Goal: Task Accomplishment & Management: Use online tool/utility

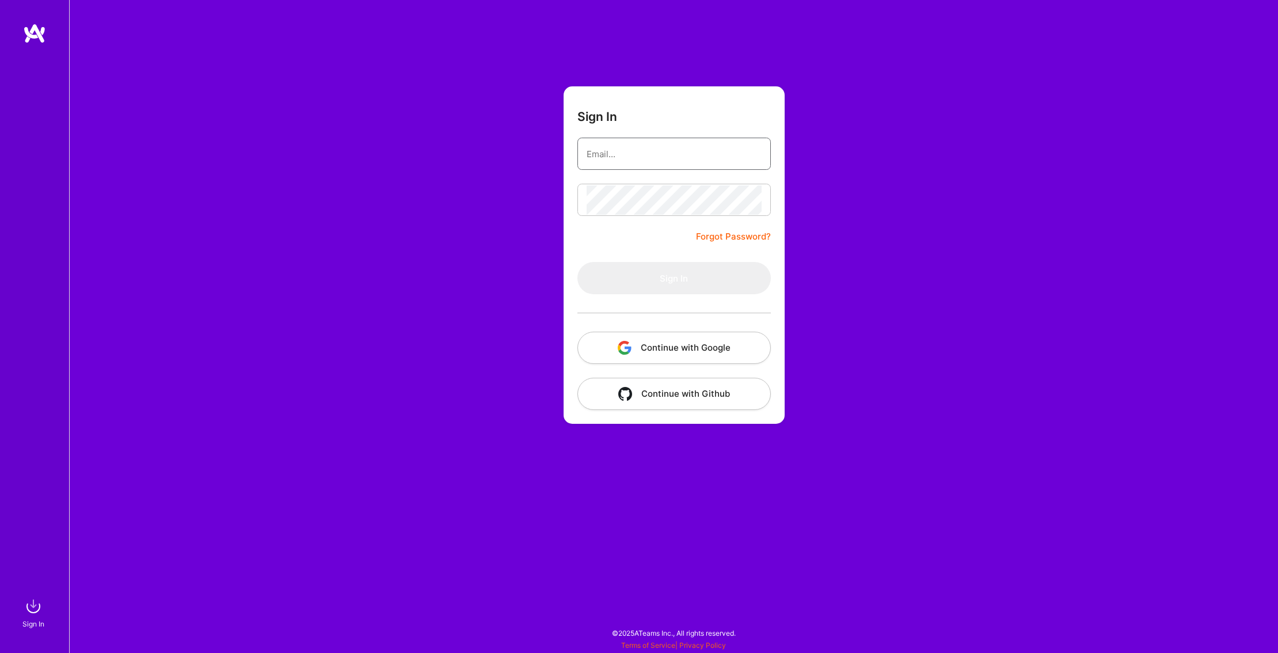
type input "[EMAIL_ADDRESS][DOMAIN_NAME]"
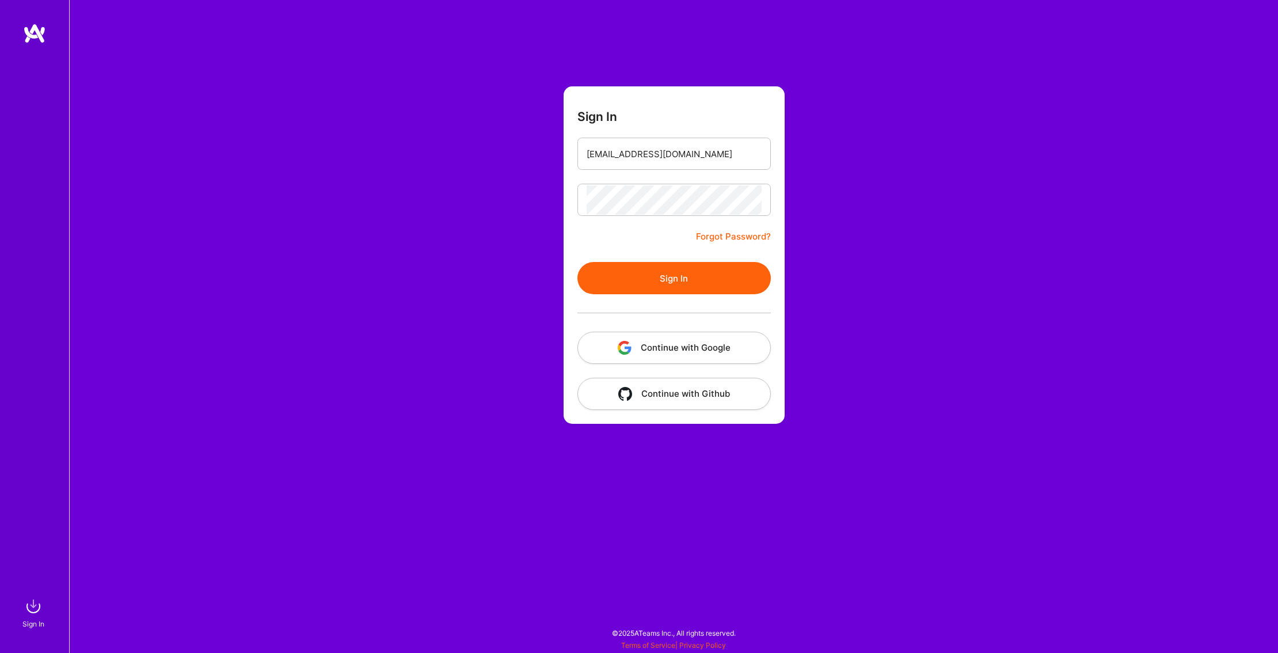
click at [693, 269] on button "Sign In" at bounding box center [673, 278] width 193 height 32
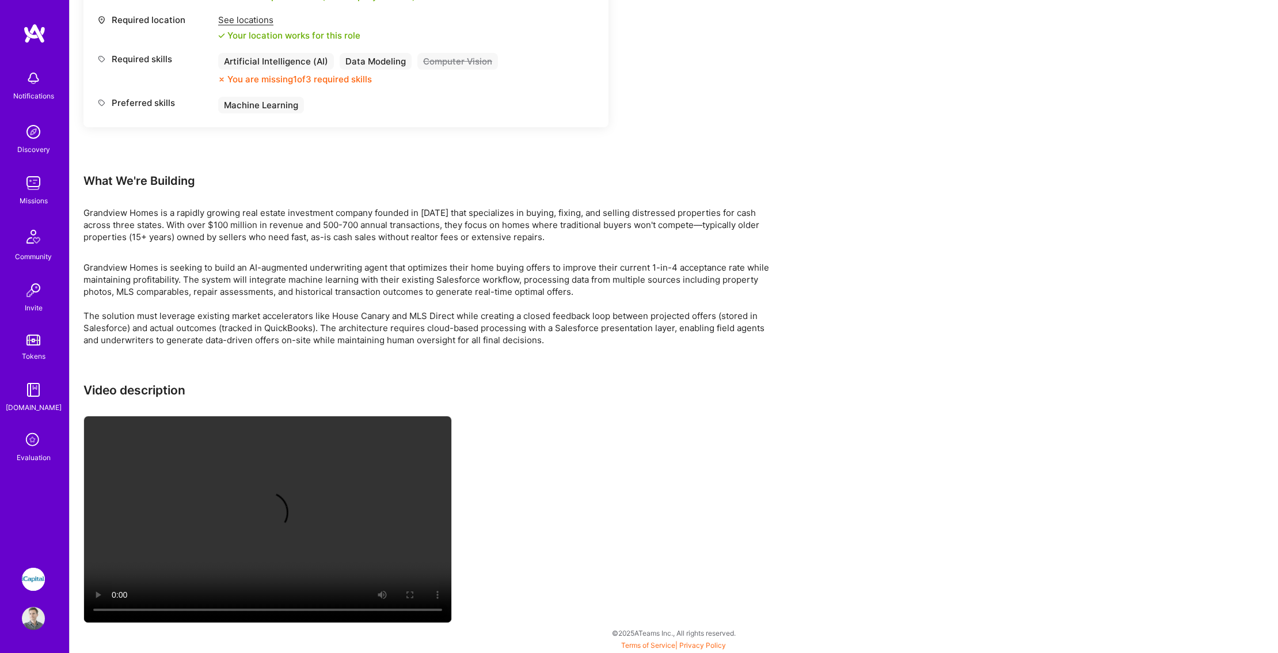
scroll to position [964, 0]
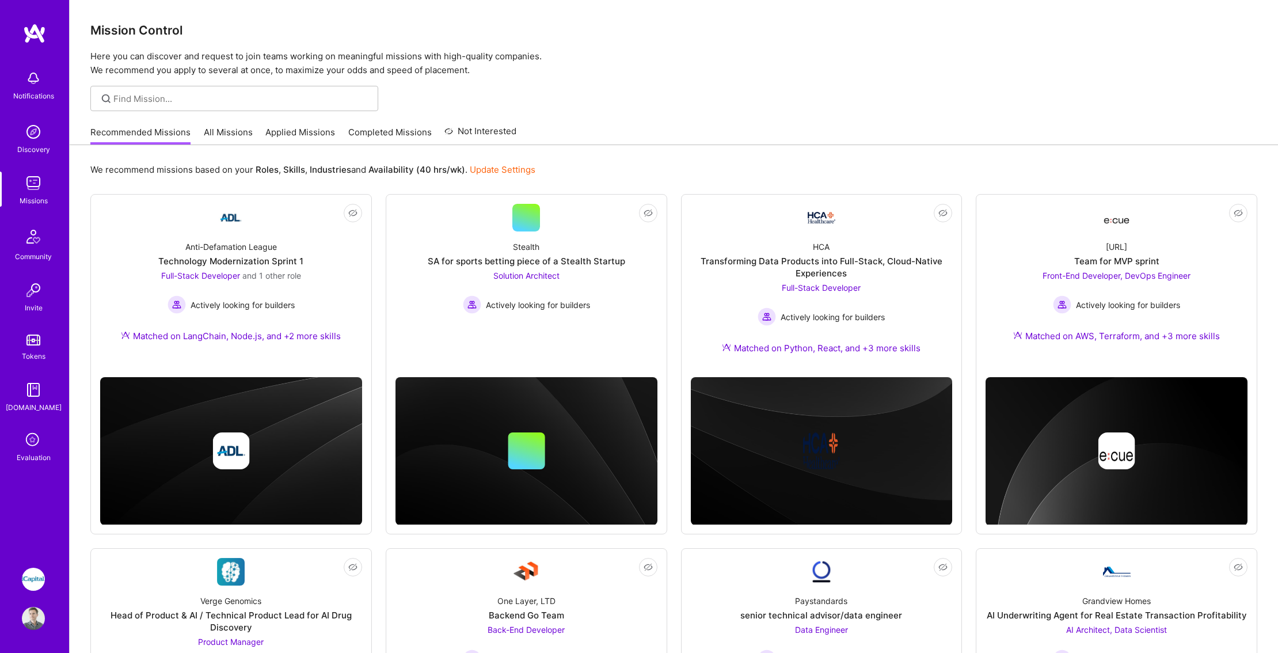
click at [32, 582] on img at bounding box center [33, 579] width 23 height 23
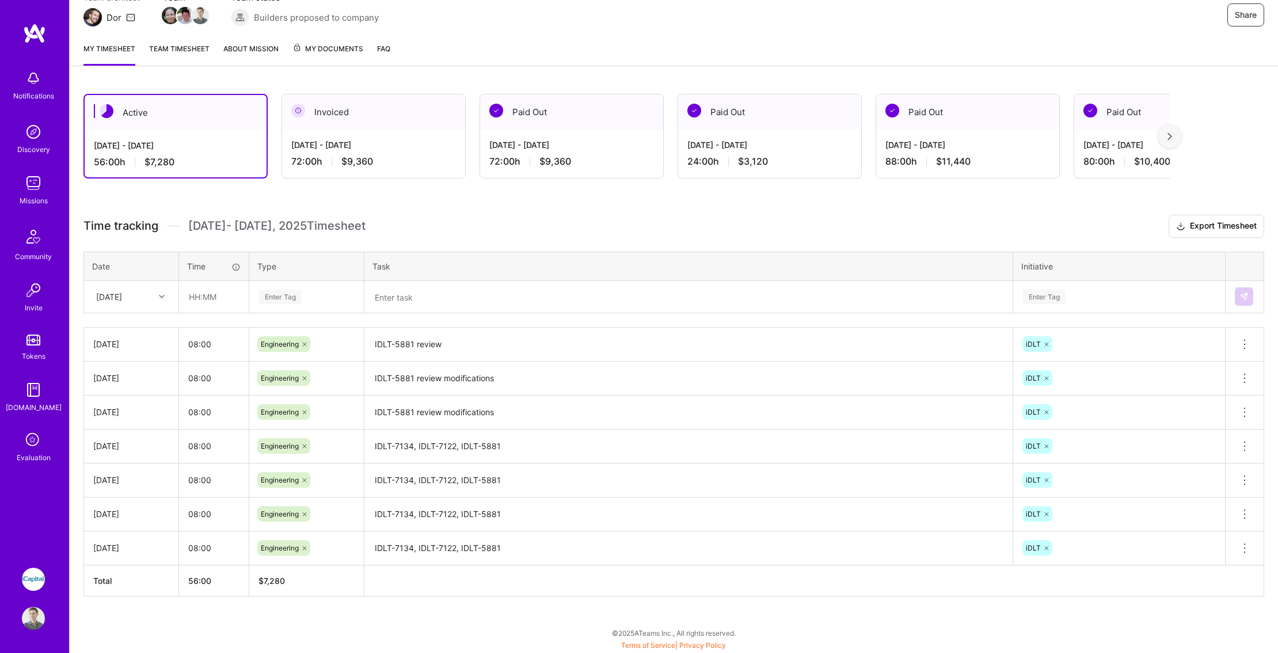
scroll to position [118, 0]
click at [207, 303] on input "text" at bounding box center [214, 296] width 69 height 31
type input "08:00"
type input "eng"
click at [286, 337] on span "Engineering" at bounding box center [281, 334] width 50 height 16
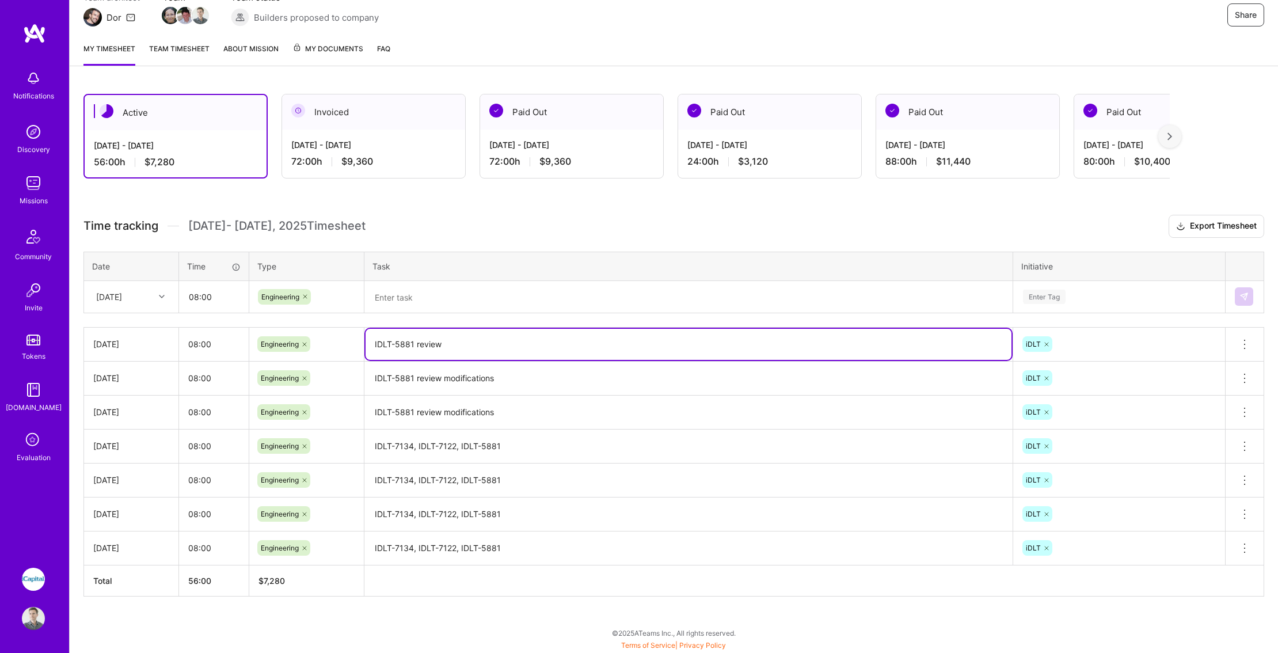
click at [410, 338] on textarea "IDLT-5881 review" at bounding box center [689, 344] width 646 height 31
drag, startPoint x: 413, startPoint y: 344, endPoint x: 361, endPoint y: 342, distance: 52.4
click at [361, 342] on tr "[DATE] 08:00 Engineering IDLT-5881 review iDLT Delete row" at bounding box center [674, 344] width 1180 height 34
click at [391, 294] on textarea at bounding box center [689, 297] width 646 height 30
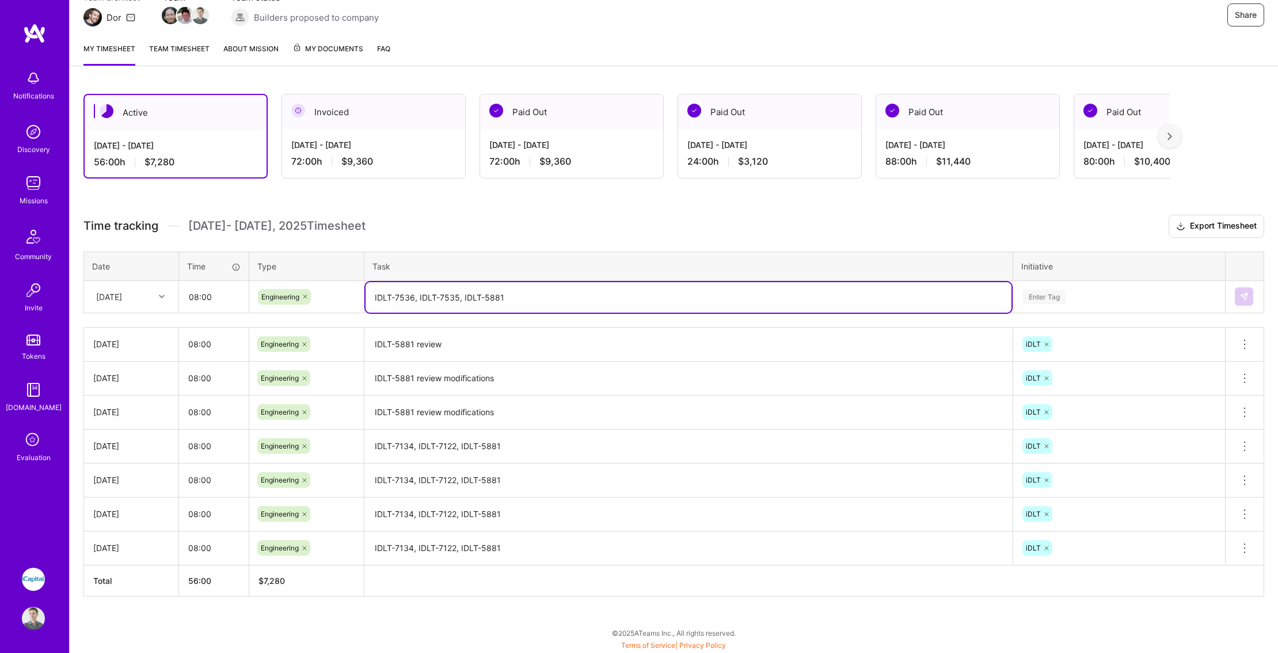
type textarea "IDLT-7536, IDLT-7535, IDLT-5881"
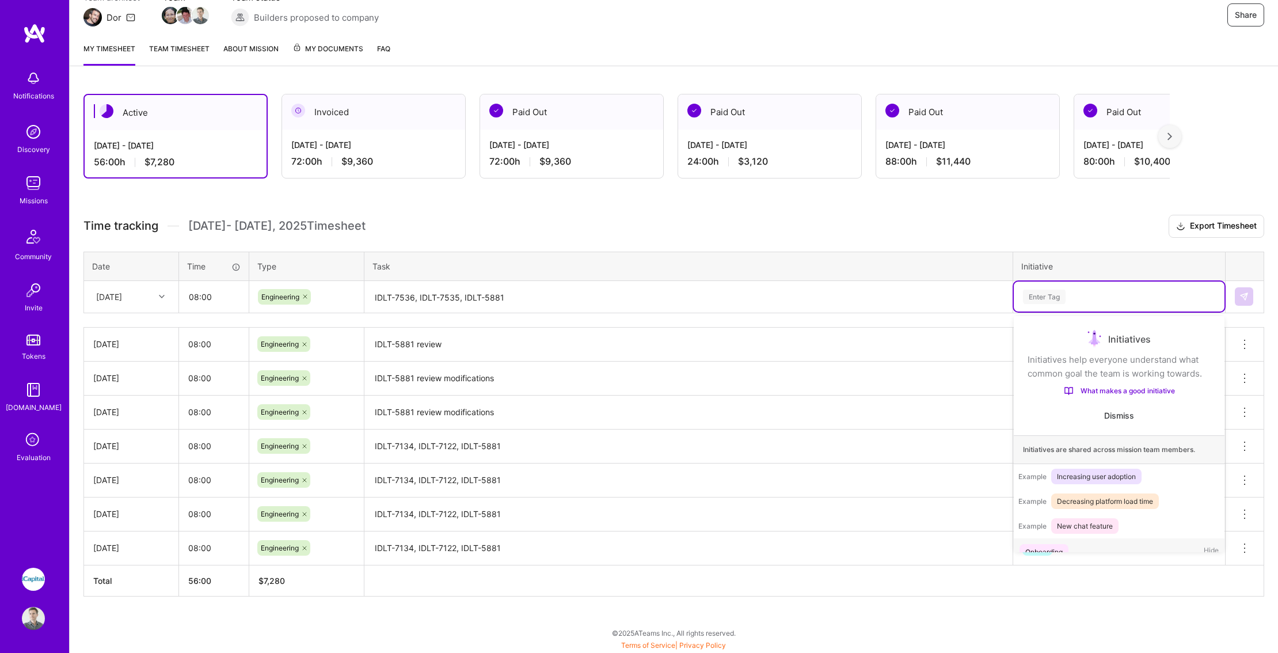
click at [1066, 297] on div "Enter Tag" at bounding box center [1044, 297] width 43 height 18
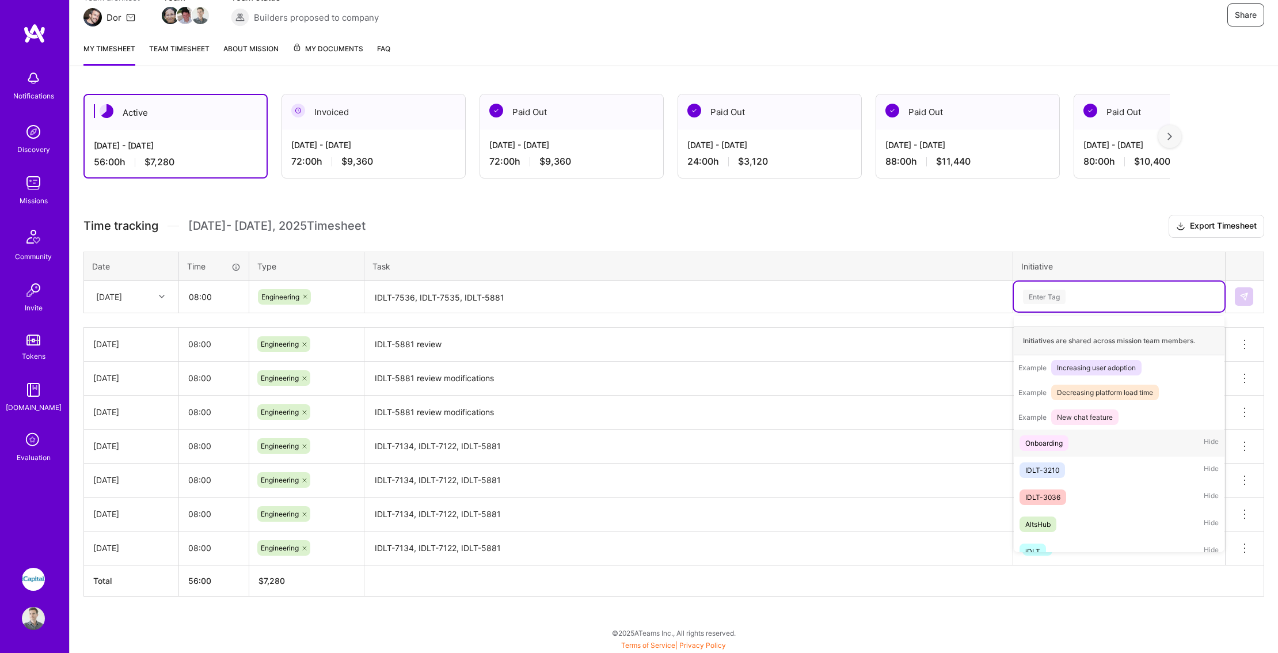
scroll to position [121, 0]
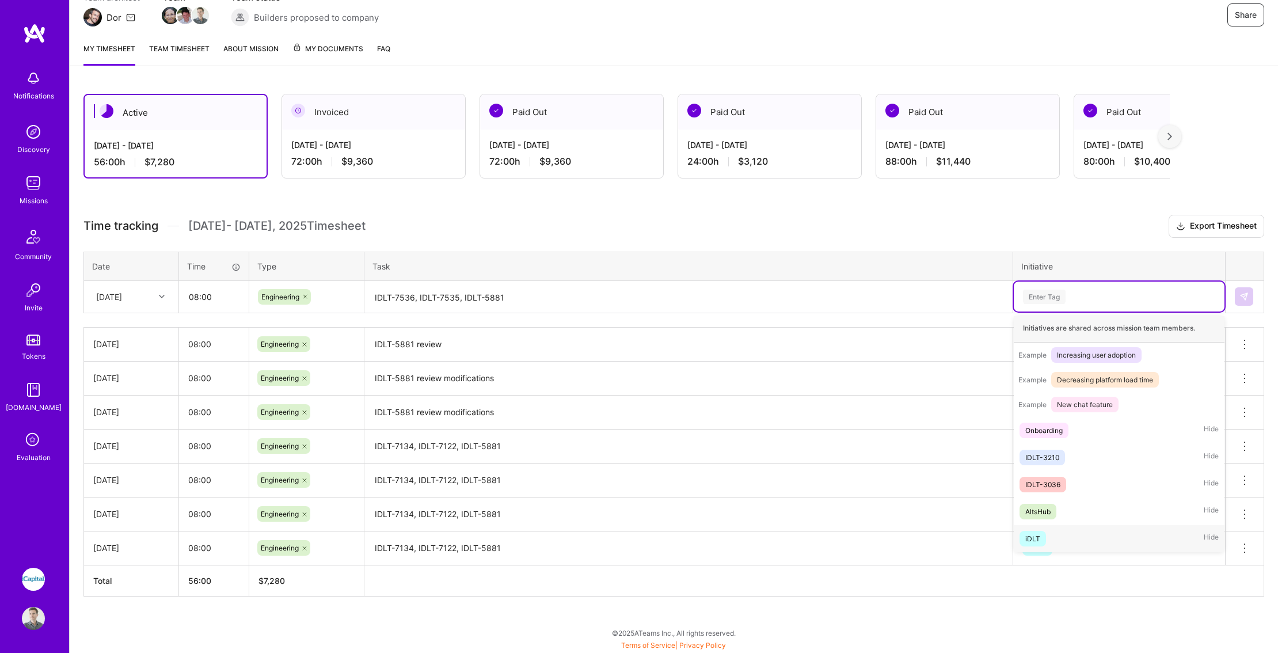
click at [1034, 538] on div "iDLT" at bounding box center [1032, 538] width 15 height 12
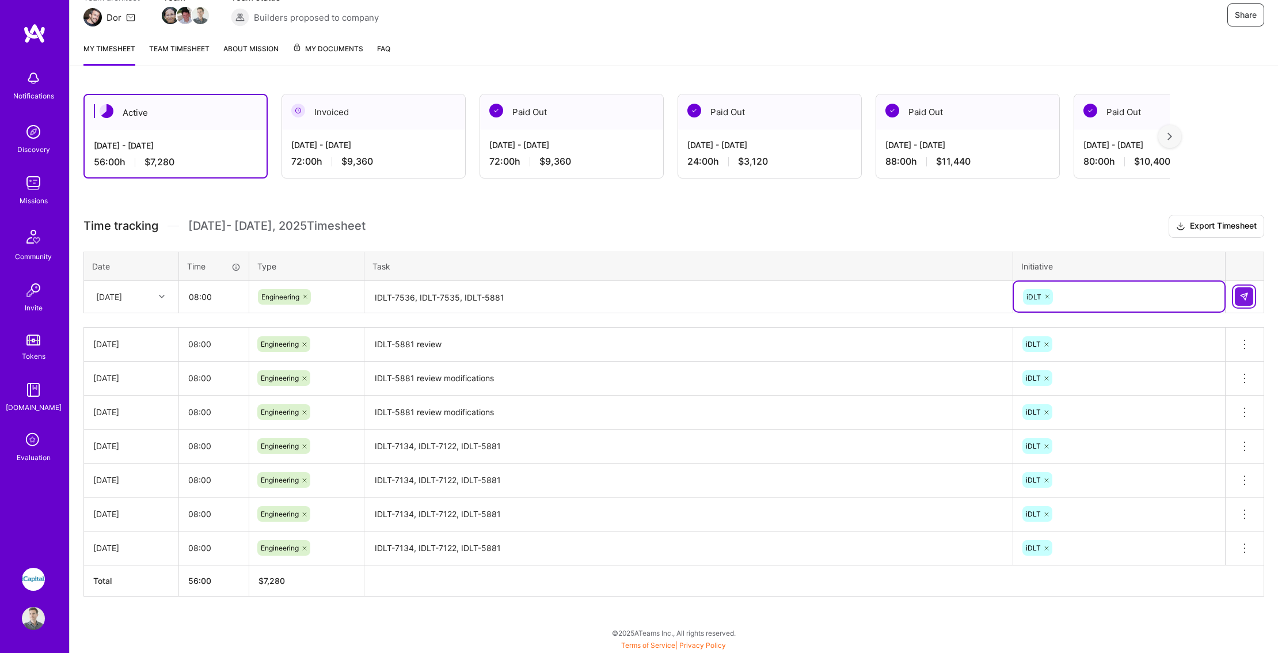
click at [1246, 298] on img at bounding box center [1243, 296] width 9 height 9
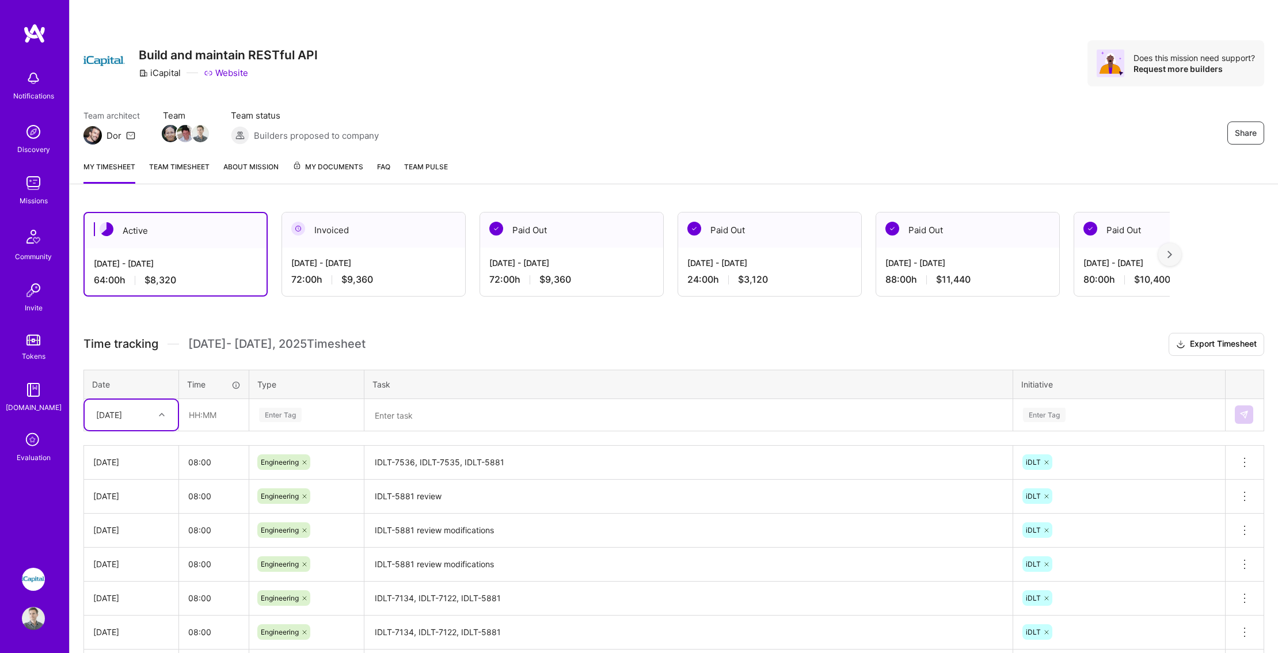
scroll to position [0, 0]
click at [704, 111] on div "Team architect Dor Team Team status Builders proposed to company Share" at bounding box center [673, 126] width 1181 height 35
click at [456, 3] on div "Share Build and maintain RESTful API iCapital Website Does this mission need su…" at bounding box center [674, 75] width 1208 height 151
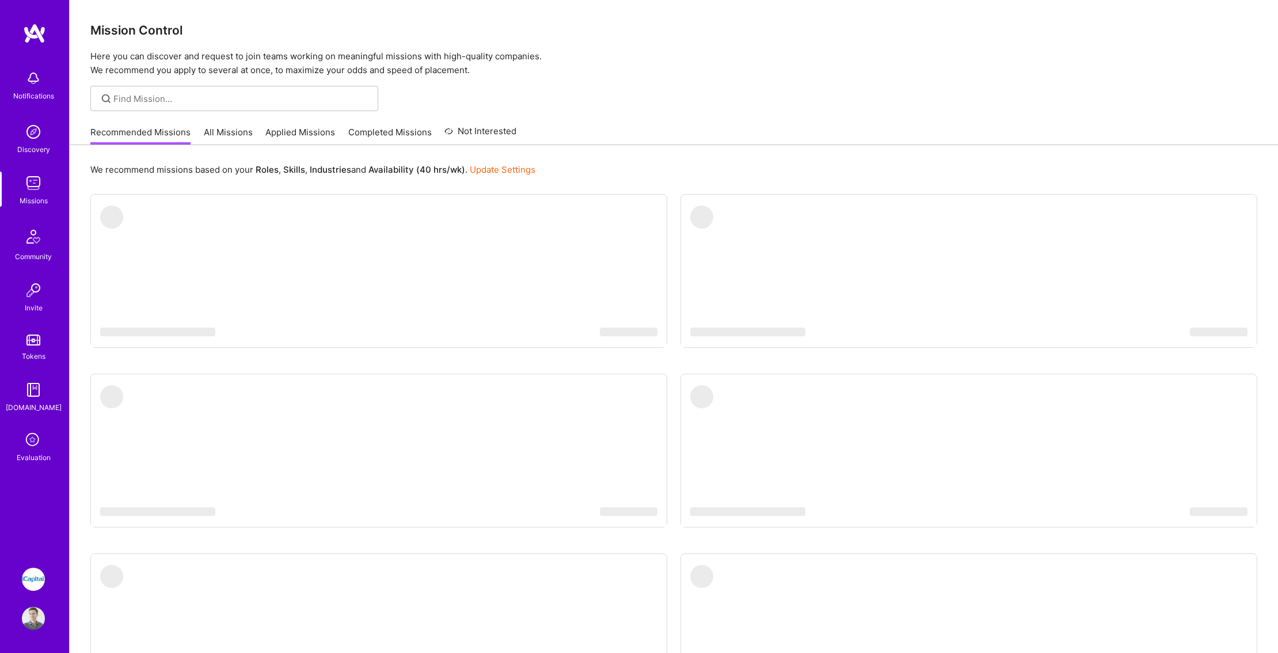
click at [34, 89] on img at bounding box center [33, 78] width 23 height 23
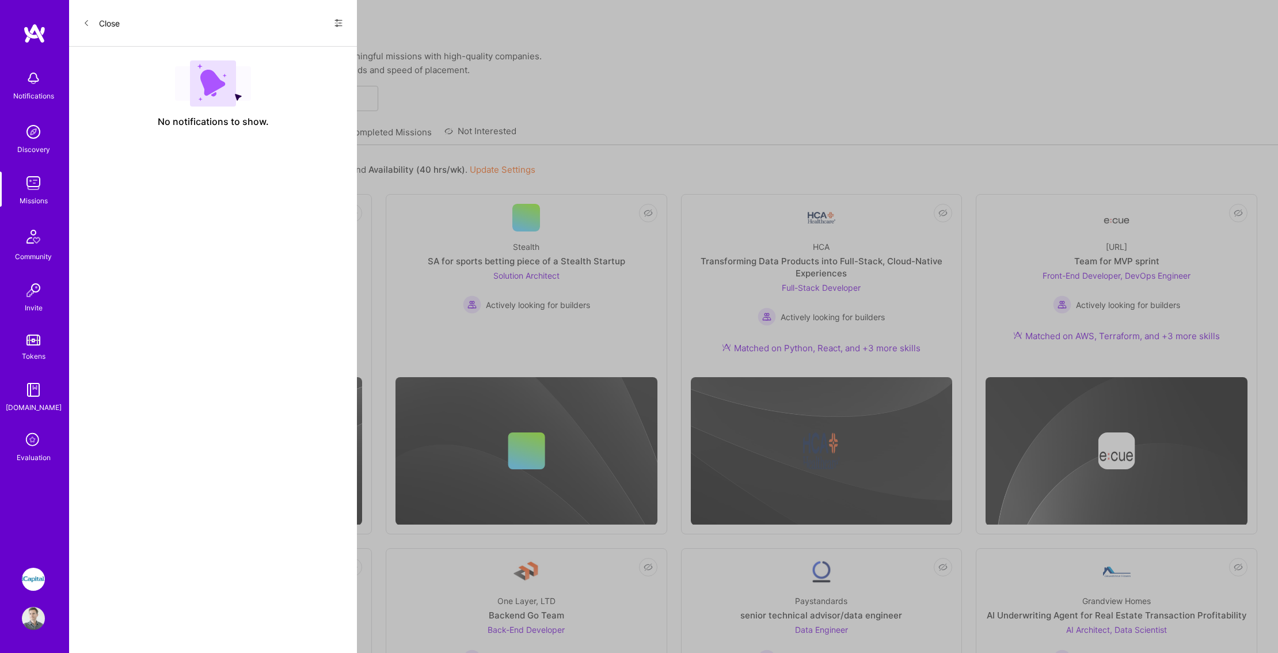
click at [759, 115] on div "Notifications Discovery Missions Community Invite Tokens A.Guide Evaluation iCa…" at bounding box center [639, 632] width 1278 height 1264
